Goal: Check status: Verify the current state of an ongoing process or item

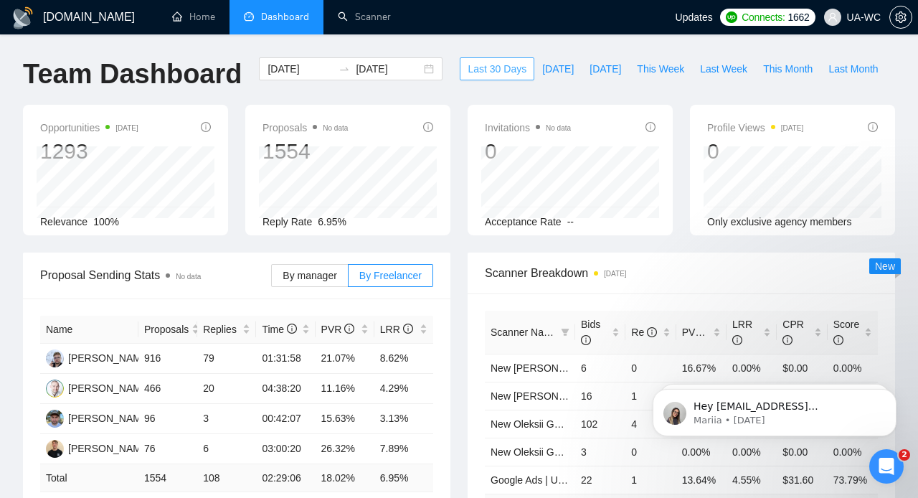
click at [468, 65] on span "Last 30 Days" at bounding box center [497, 69] width 59 height 16
click at [468, 75] on span "Last 30 Days" at bounding box center [497, 69] width 59 height 16
click at [483, 72] on span "Last 30 Days" at bounding box center [497, 69] width 59 height 16
click at [482, 69] on span "Last 30 Days" at bounding box center [497, 69] width 59 height 16
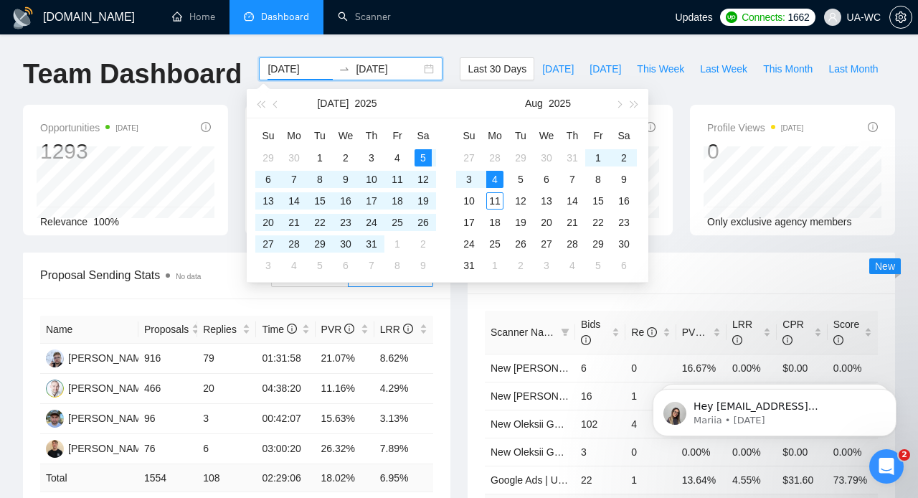
click at [290, 72] on input "[DATE]" at bounding box center [299, 69] width 65 height 16
type input "[DATE]"
click at [493, 176] on div "4" at bounding box center [494, 179] width 17 height 17
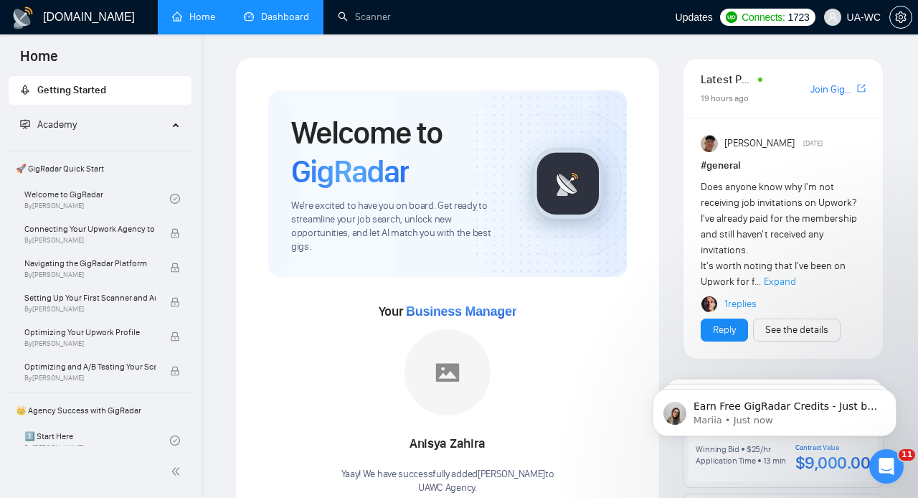
click at [275, 22] on link "Dashboard" at bounding box center [276, 17] width 65 height 12
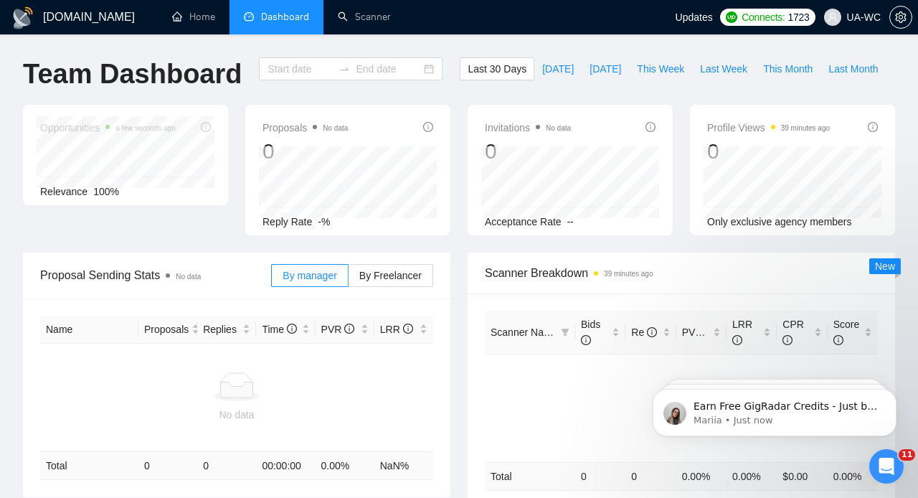
type input "[DATE]"
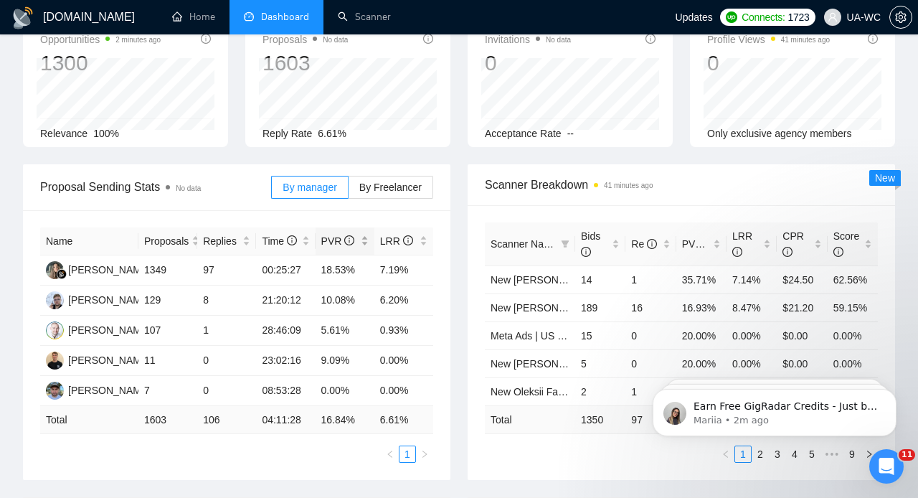
scroll to position [87, 0]
click at [387, 193] on label "By Freelancer" at bounding box center [391, 187] width 85 height 23
click at [349, 191] on input "By Freelancer" at bounding box center [349, 191] width 0 height 0
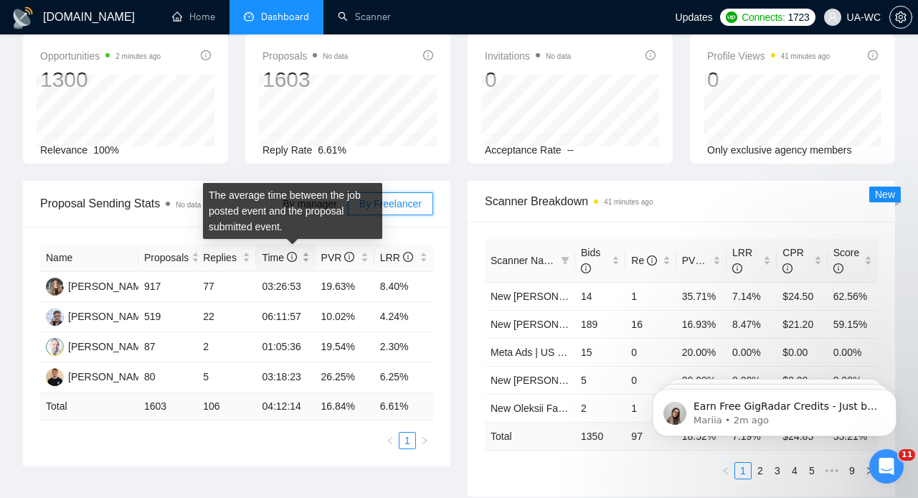
scroll to position [74, 0]
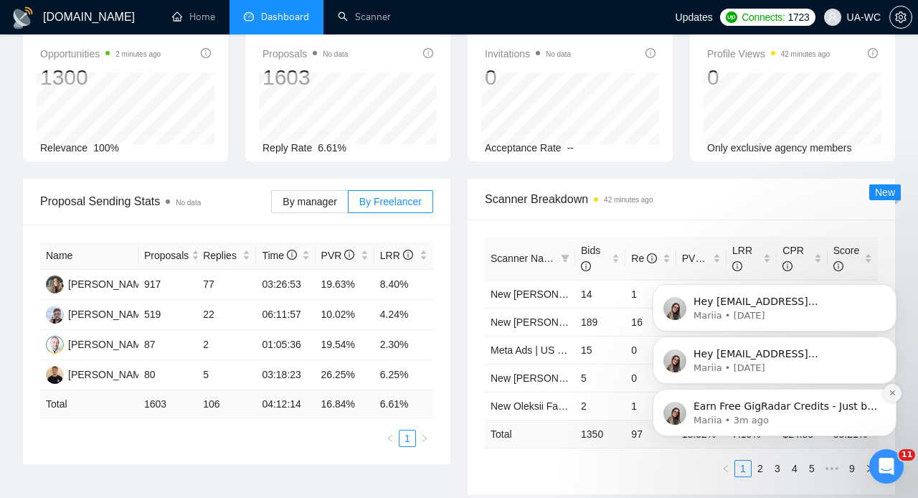
click at [896, 391] on button "Dismiss notification" at bounding box center [892, 393] width 19 height 19
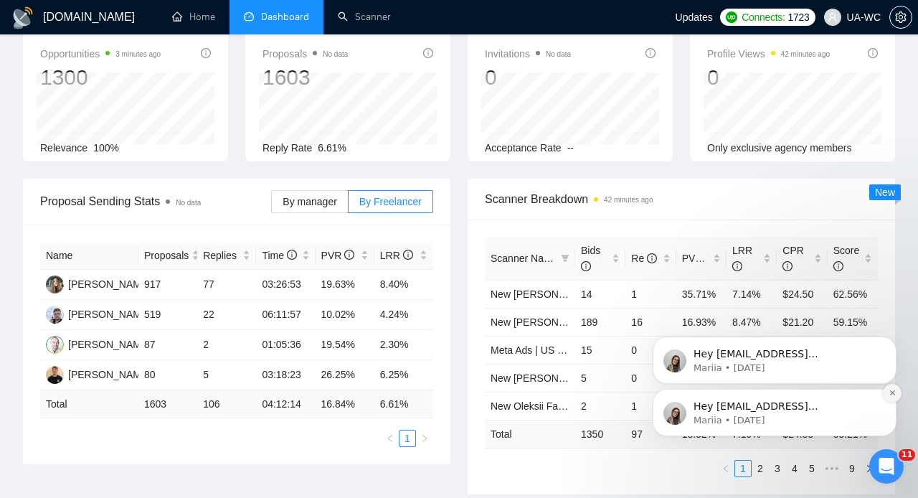
click at [893, 392] on icon "Dismiss notification" at bounding box center [891, 392] width 5 height 5
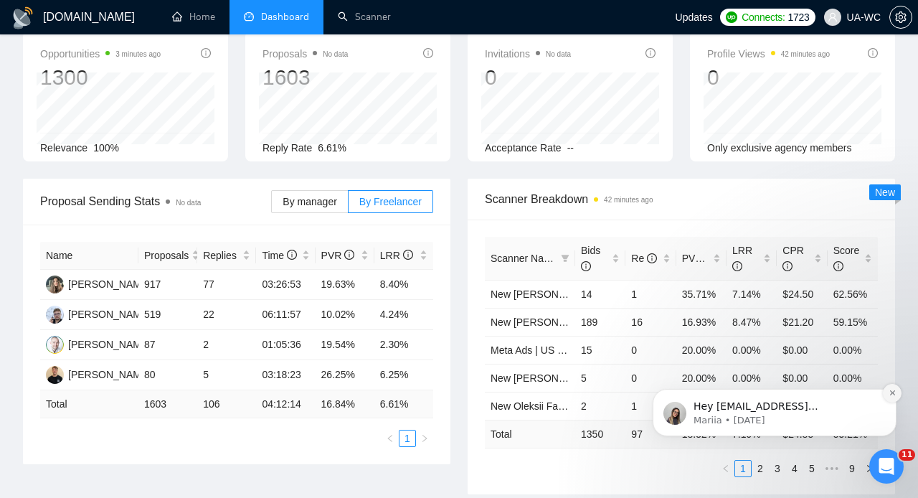
click at [894, 388] on button "Dismiss notification" at bounding box center [892, 393] width 19 height 19
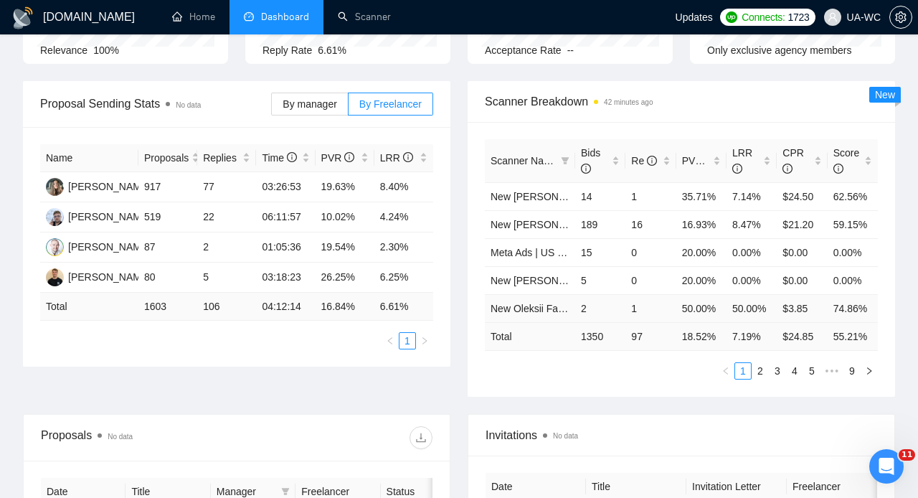
scroll to position [181, 0]
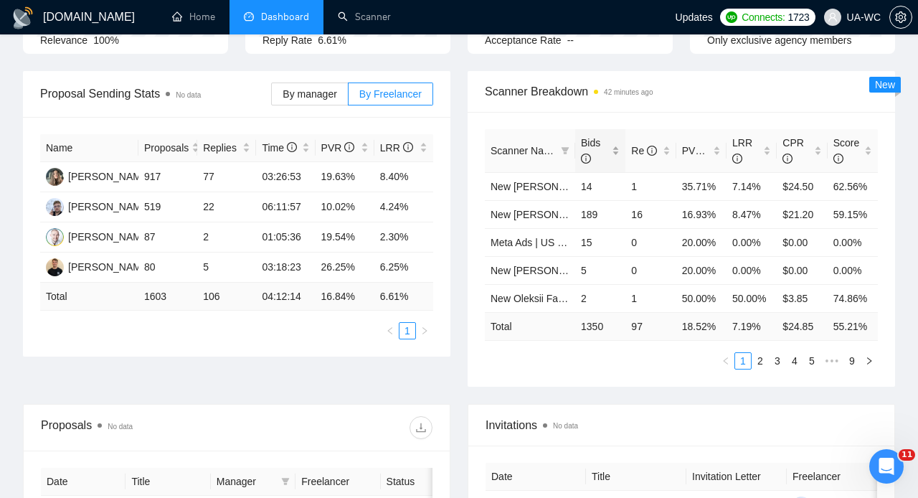
click at [589, 143] on span "Bids" at bounding box center [590, 150] width 19 height 27
click at [797, 137] on span "CPR" at bounding box center [793, 150] width 22 height 27
